Goal: Communication & Community: Answer question/provide support

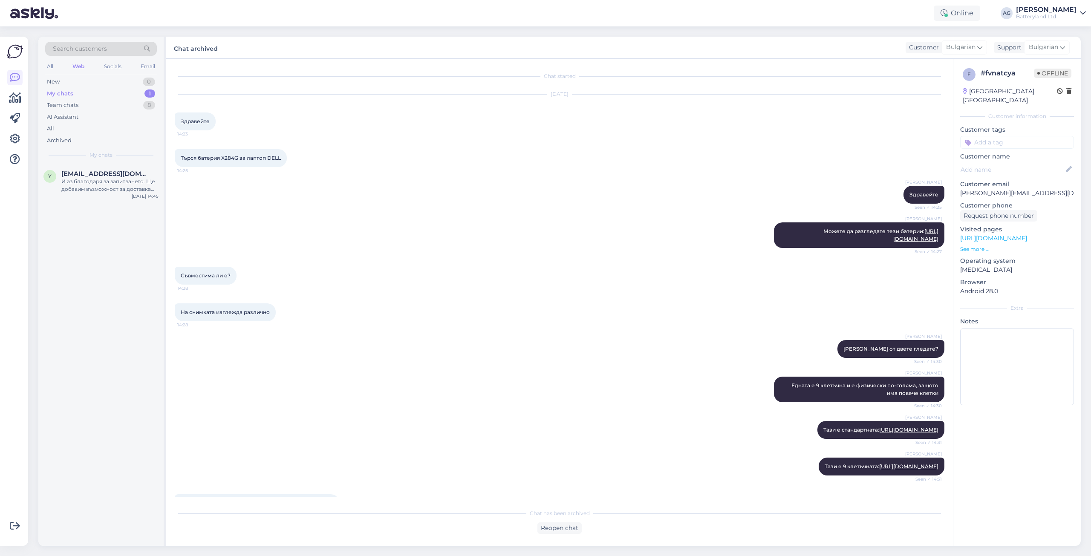
scroll to position [1272, 0]
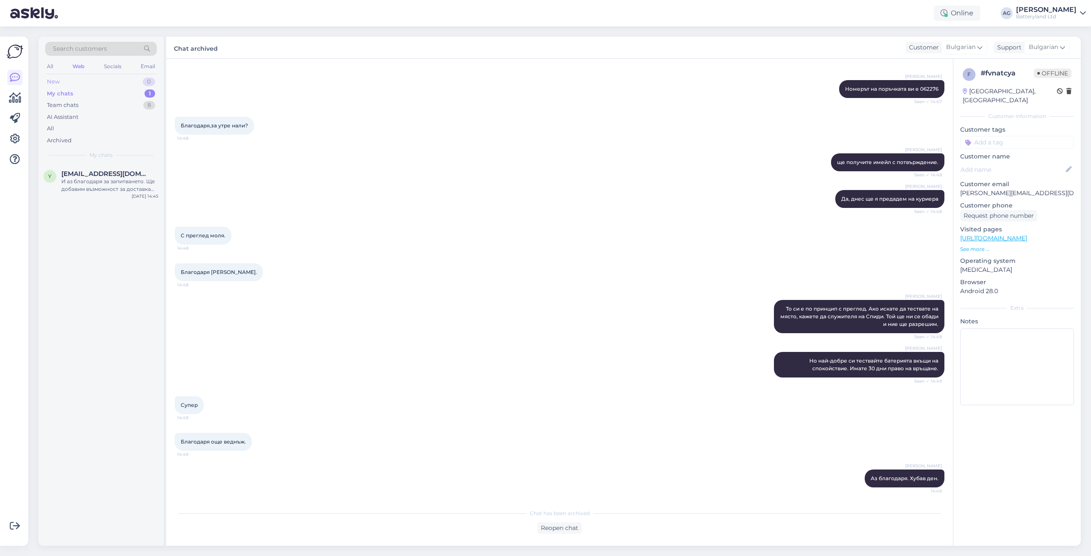
click at [59, 78] on div "New" at bounding box center [53, 82] width 13 height 9
click at [90, 172] on span "[EMAIL_ADDRESS][DOMAIN_NAME]" at bounding box center [105, 174] width 89 height 8
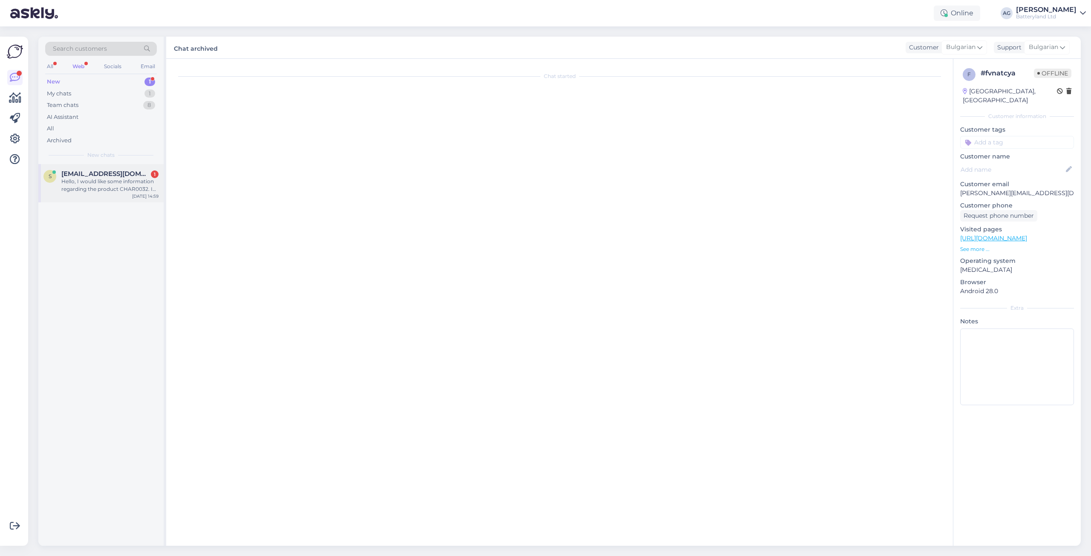
scroll to position [0, 0]
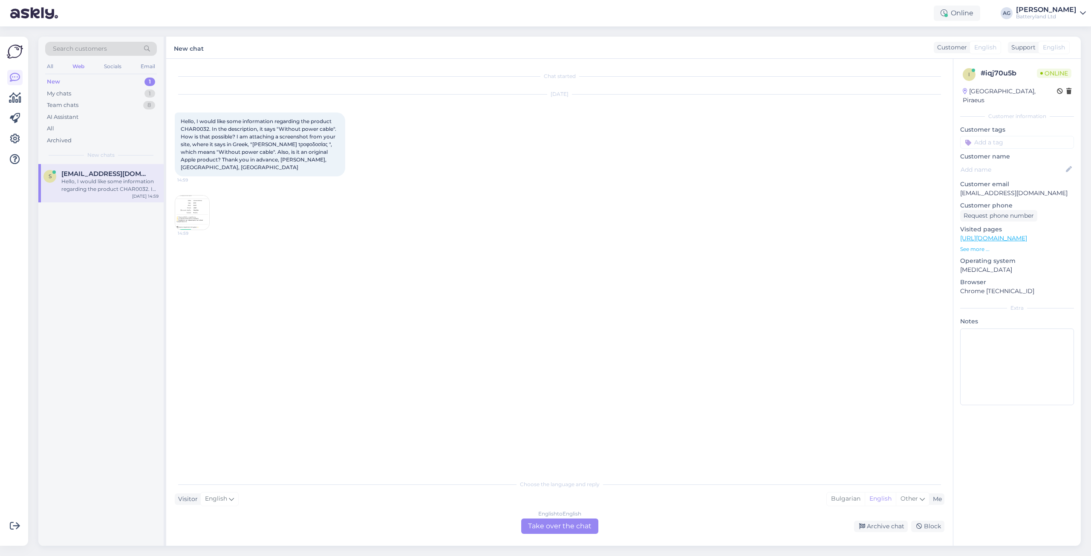
click at [545, 529] on div "English to English Take over the chat" at bounding box center [559, 526] width 77 height 15
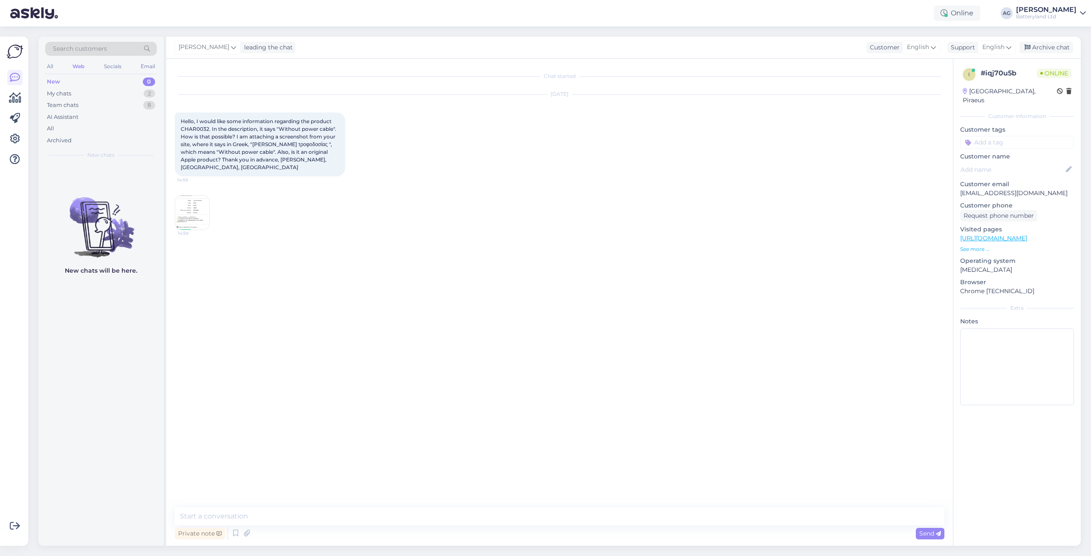
click at [193, 130] on span "Hello, I would like some information regarding the product CHAR0032. In the des…" at bounding box center [259, 144] width 157 height 52
copy span "CHAR0032"
click at [425, 512] on textarea at bounding box center [560, 517] width 770 height 18
type textarea "Hello mr. Tsakiris"
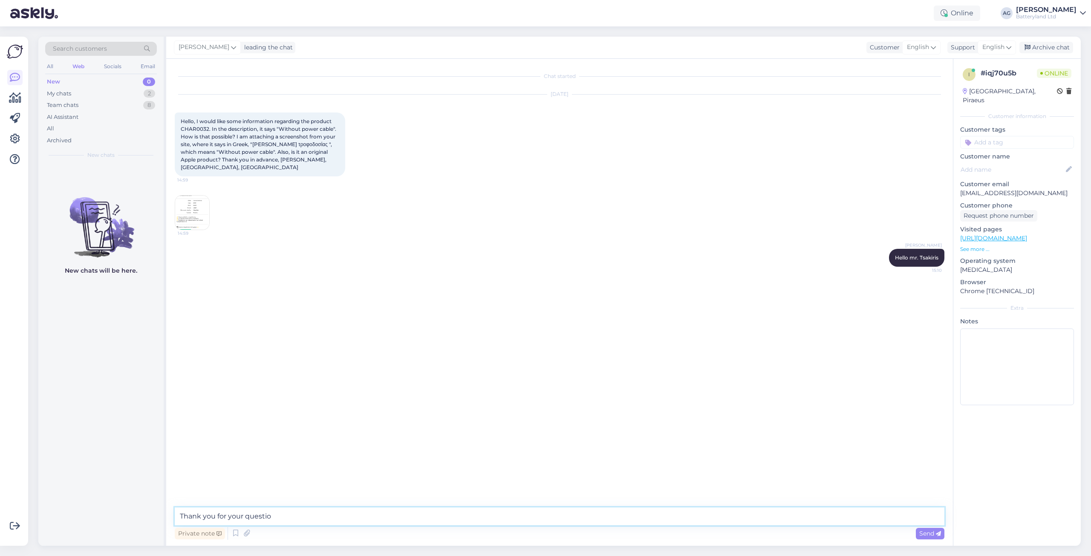
type textarea "Thank you for your question"
click at [243, 127] on span "Hello, I would like some information regarding the product CHAR0032. In the des…" at bounding box center [259, 144] width 157 height 52
click at [243, 126] on span "Hello, I would like some information regarding the product CHAR0032. In the des…" at bounding box center [259, 144] width 157 height 52
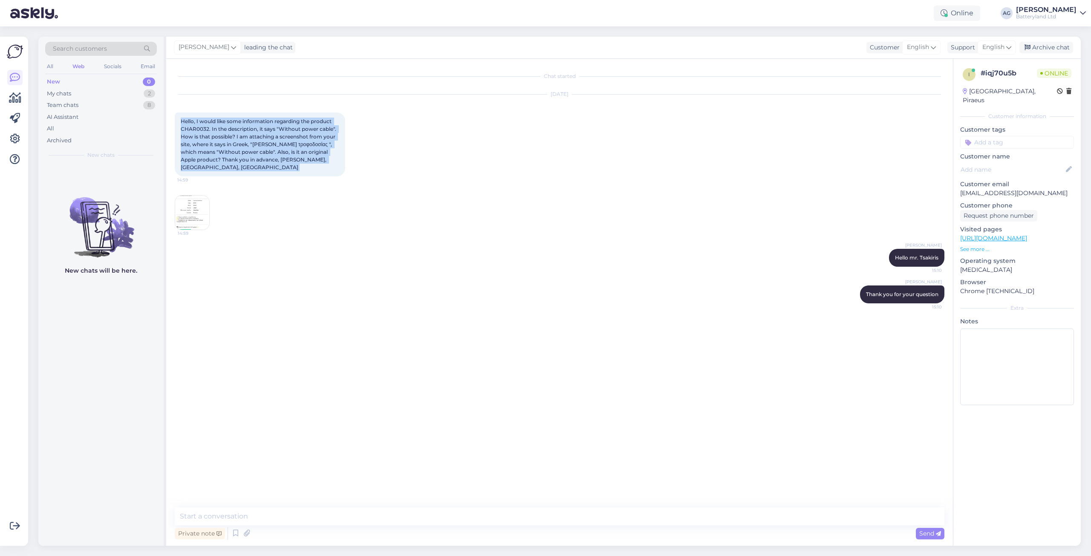
click at [243, 126] on span "Hello, I would like some information regarding the product CHAR0032. In the des…" at bounding box center [259, 144] width 157 height 52
copy div "Hello, I would like some information regarding the product CHAR0032. In the des…"
click at [193, 128] on span "Hello, I would like some information regarding the product CHAR0032. In the des…" at bounding box center [259, 144] width 157 height 52
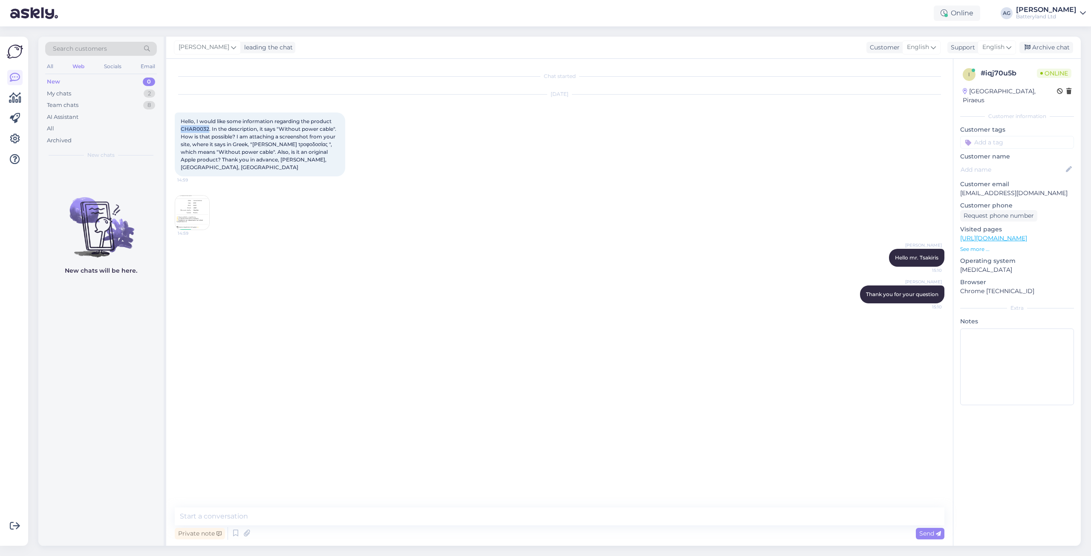
click at [193, 128] on span "Hello, I would like some information regarding the product CHAR0032. In the des…" at bounding box center [259, 144] width 157 height 52
drag, startPoint x: 275, startPoint y: 520, endPoint x: 434, endPoint y: 375, distance: 214.8
click at [275, 520] on textarea at bounding box center [560, 517] width 770 height 18
paste textarea "This description applies to chargers that use DC cables to connect to the power…"
type textarea "This description applies to chargers that use DC cables to connect to the power…"
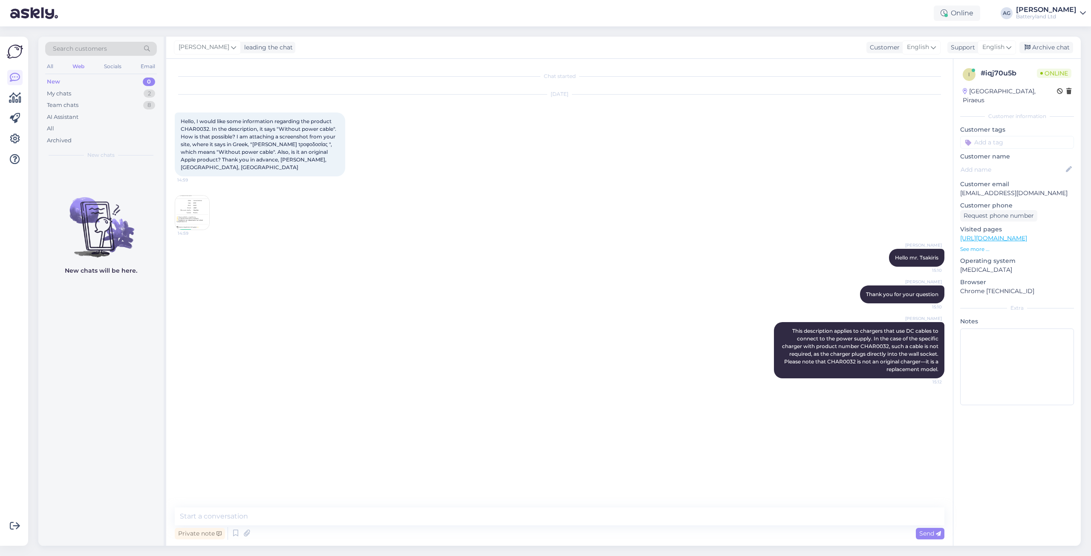
click at [194, 213] on img at bounding box center [192, 213] width 34 height 34
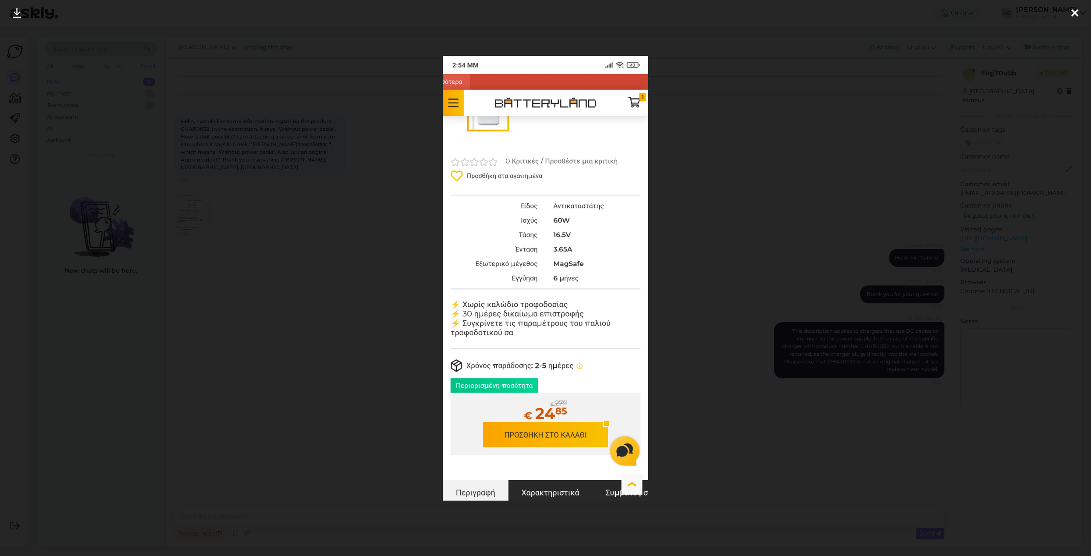
click at [1077, 12] on icon at bounding box center [1075, 13] width 7 height 11
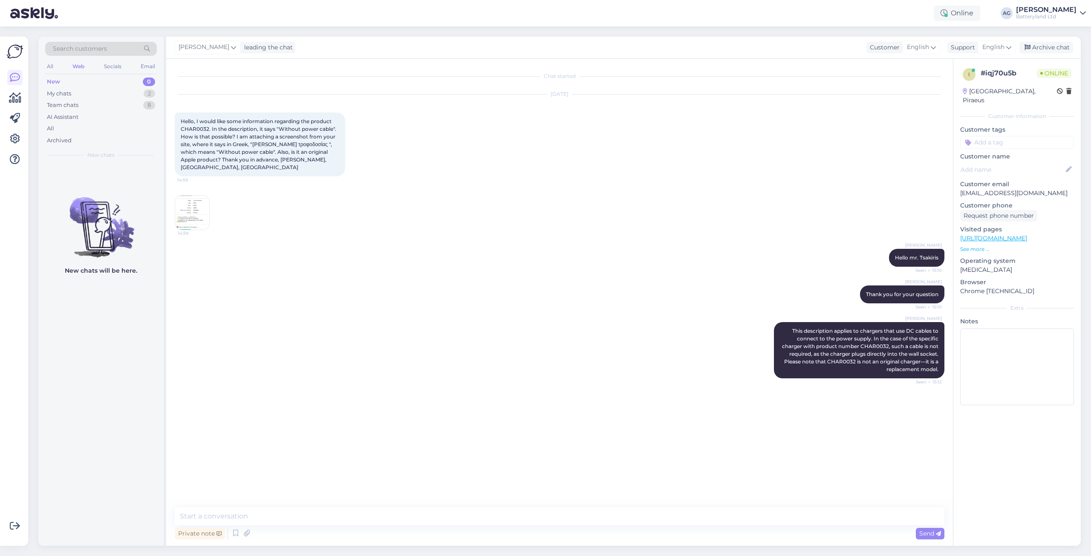
click at [190, 213] on img at bounding box center [192, 213] width 34 height 34
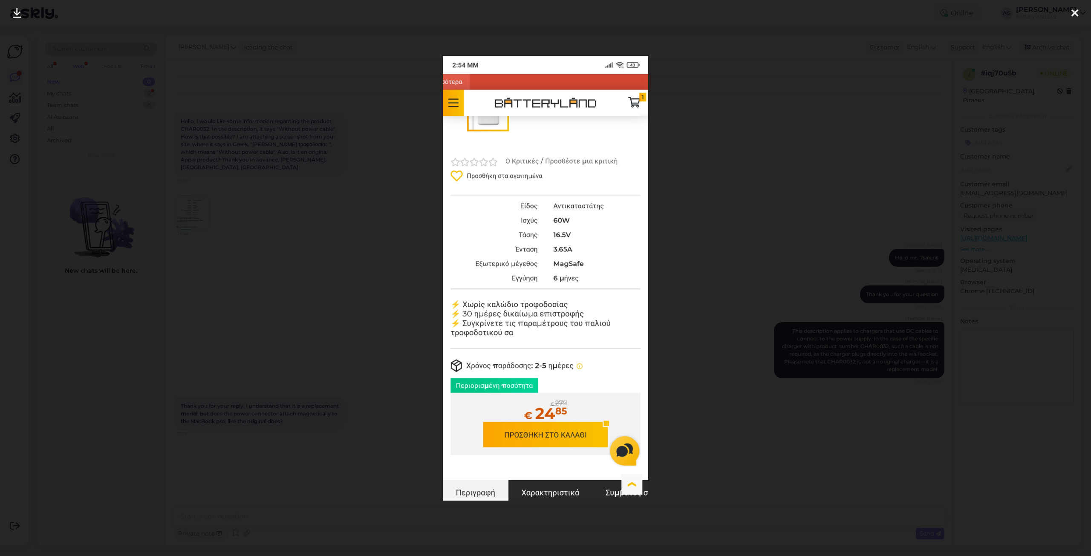
click at [723, 196] on div at bounding box center [545, 278] width 1091 height 556
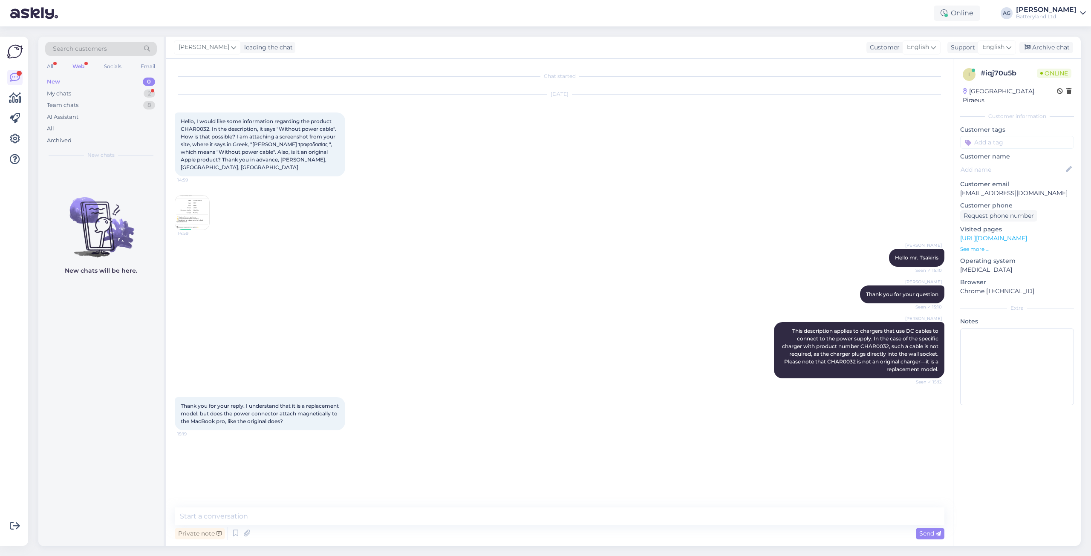
click at [285, 507] on div "Chat started [DATE] Hello, I would like some information regarding the product …" at bounding box center [559, 302] width 787 height 487
click at [280, 512] on textarea at bounding box center [560, 517] width 770 height 18
type textarea "Ъ"
type textarea "Yes. It is like the original one, but without the logo :)"
